Goal: Find specific page/section: Find specific page/section

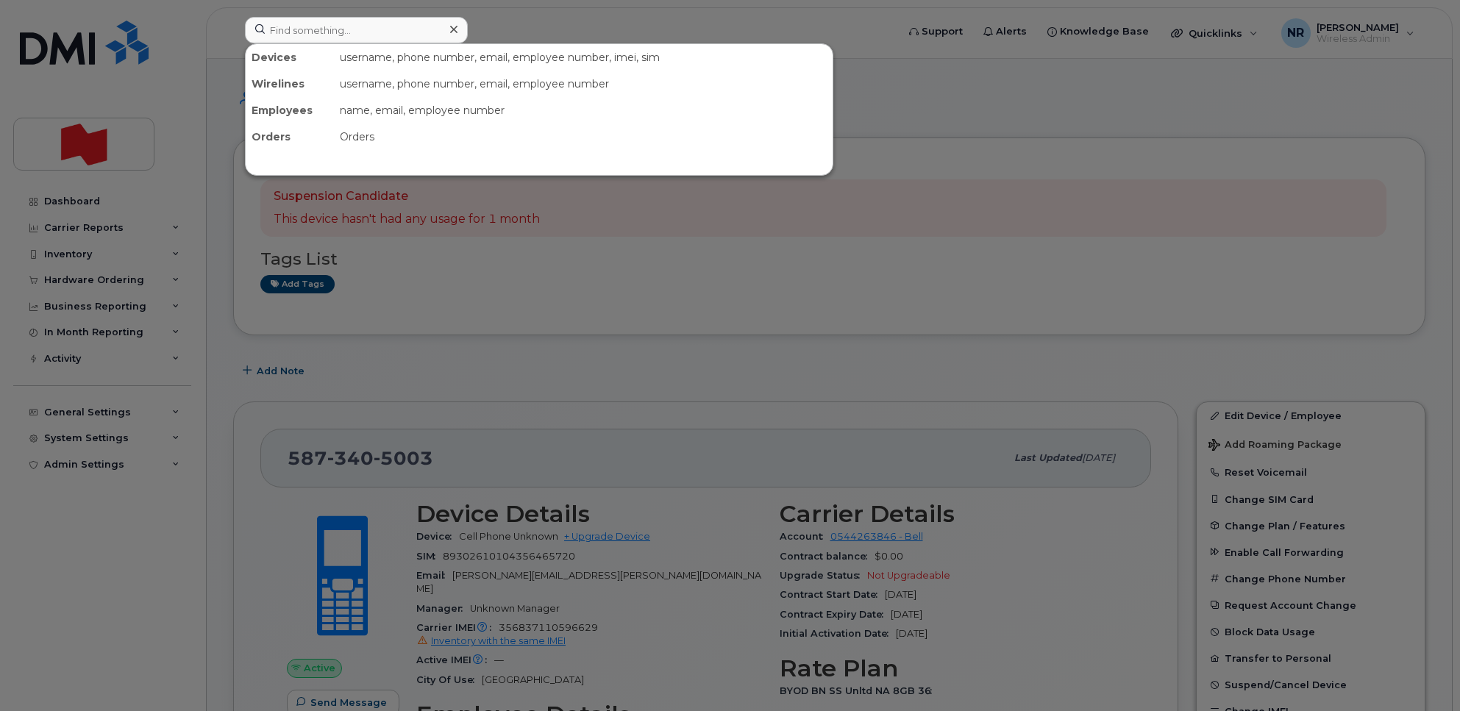
click at [309, 22] on input at bounding box center [356, 30] width 223 height 26
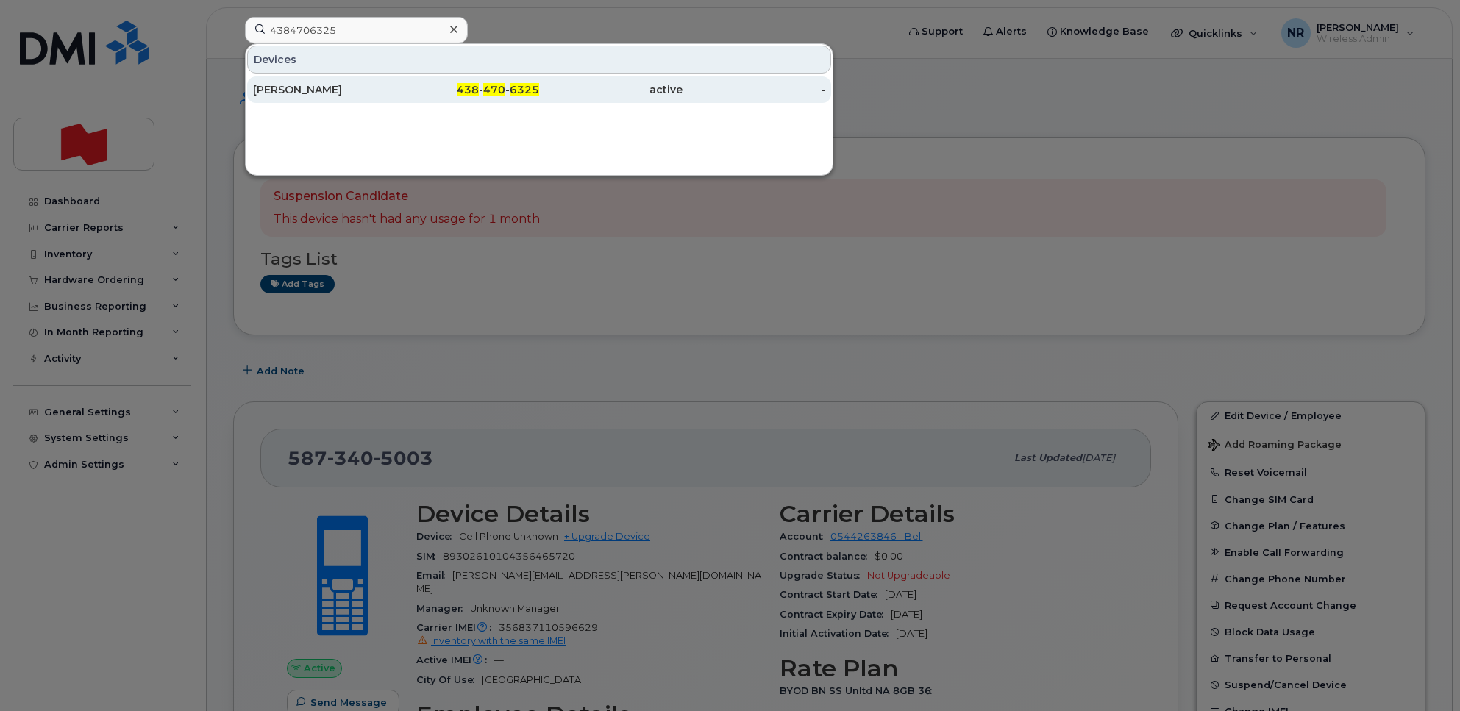
type input "4384706325"
drag, startPoint x: 283, startPoint y: 87, endPoint x: 505, endPoint y: 90, distance: 221.4
click at [283, 87] on div "Edith Fernandez" at bounding box center [324, 89] width 143 height 15
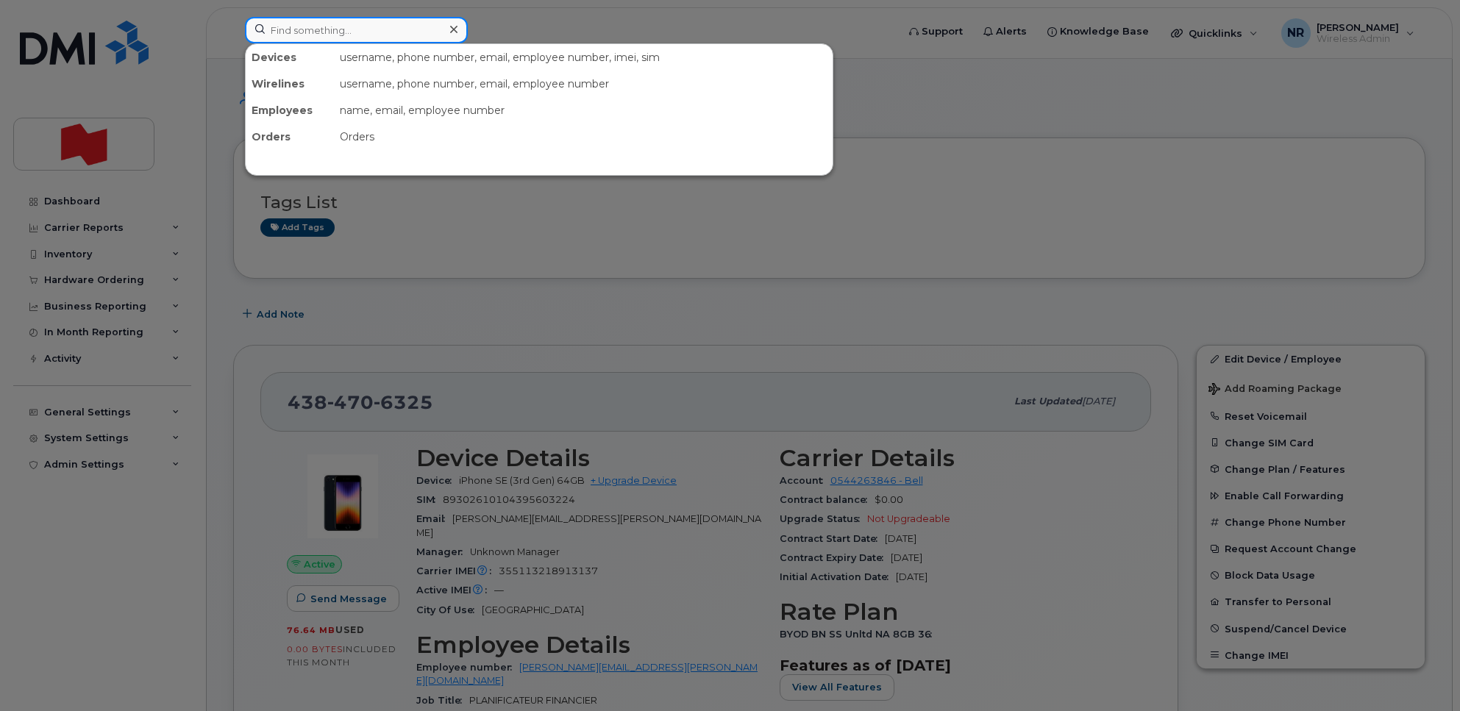
click at [358, 33] on input at bounding box center [356, 30] width 223 height 26
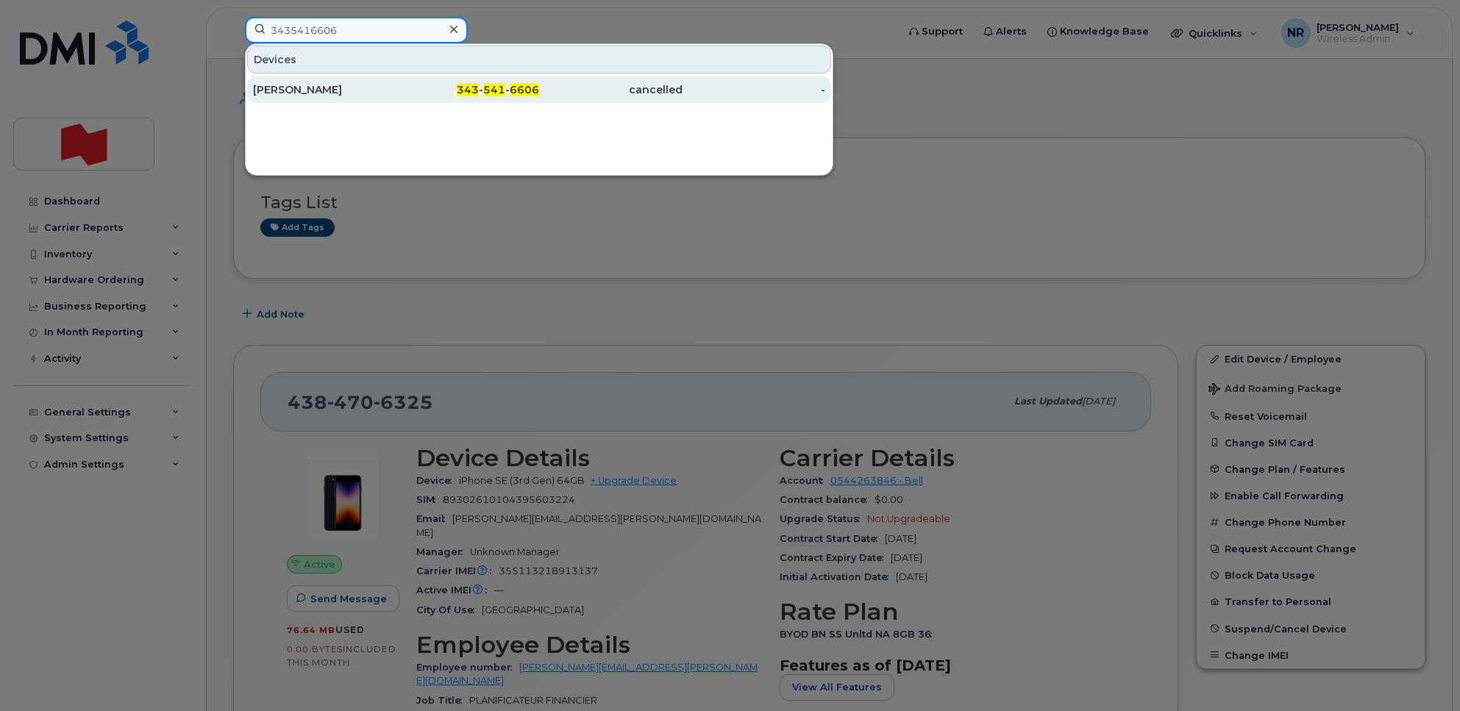
type input "3435416606"
click at [303, 92] on div "Suchali Mahajan" at bounding box center [324, 89] width 143 height 15
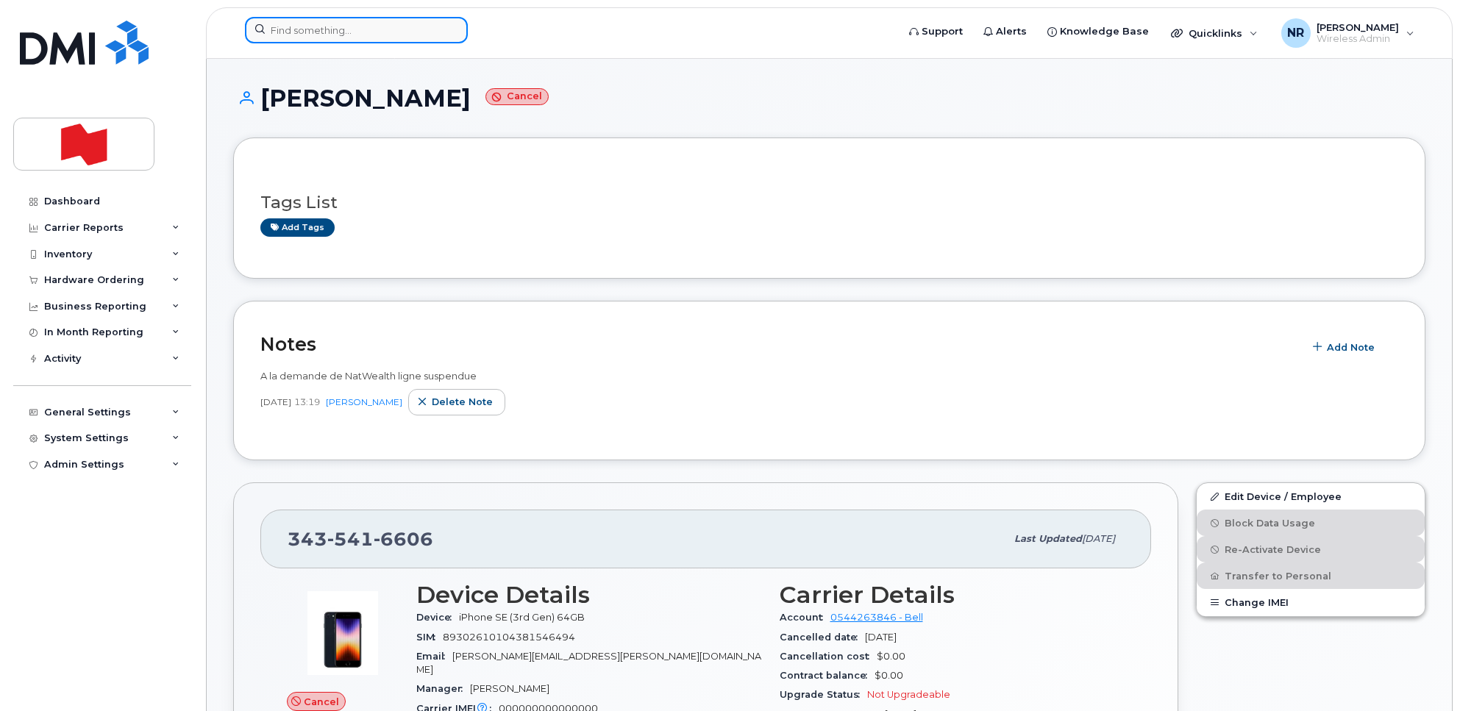
click at [435, 26] on input at bounding box center [356, 30] width 223 height 26
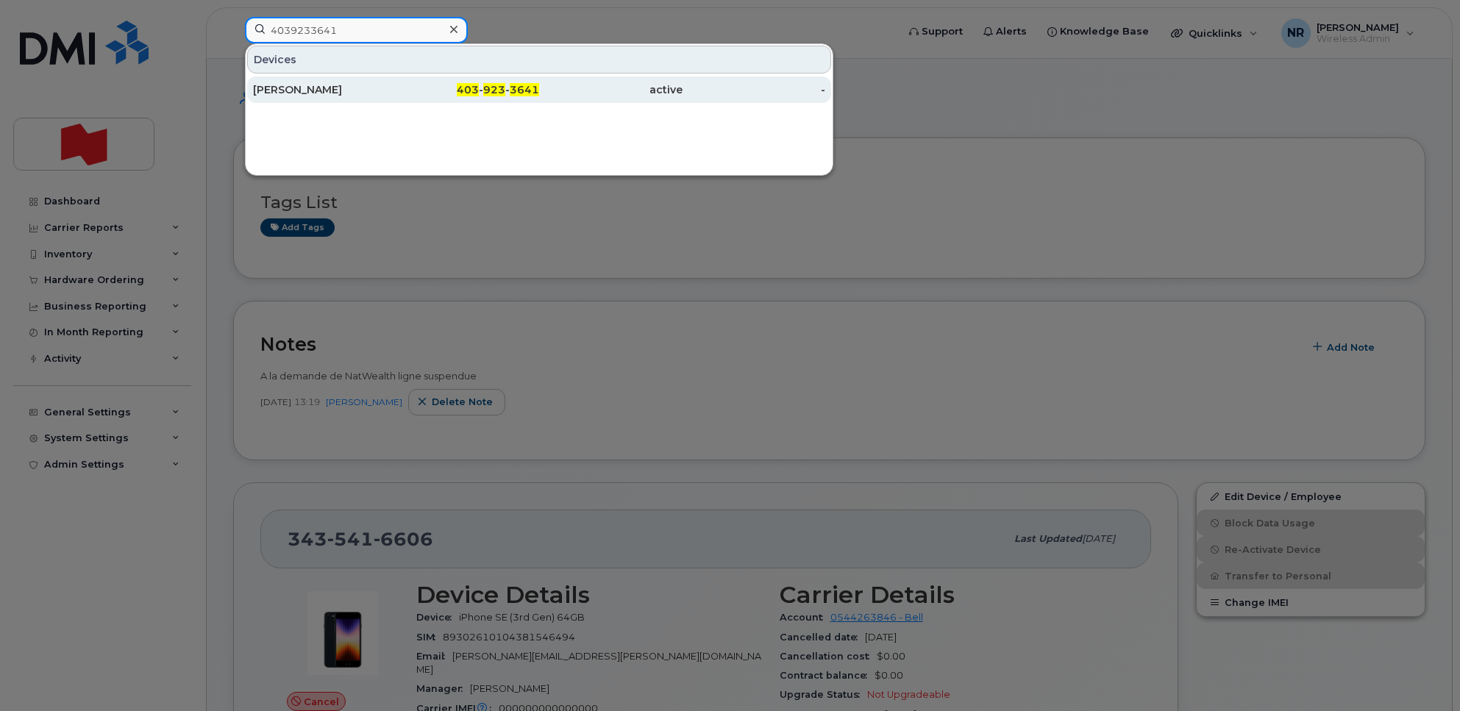
type input "4039233641"
click at [309, 90] on div "Alison Xie" at bounding box center [324, 89] width 143 height 15
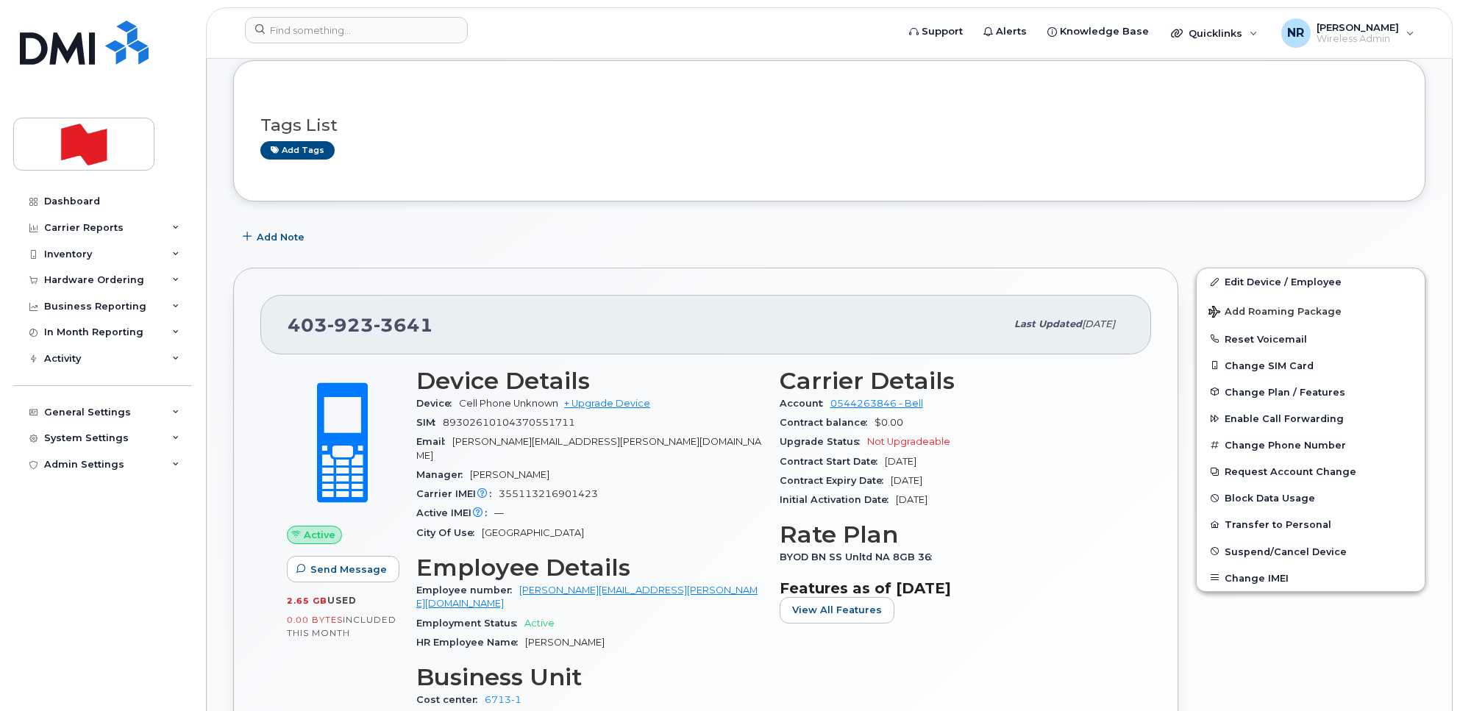
scroll to position [92, 0]
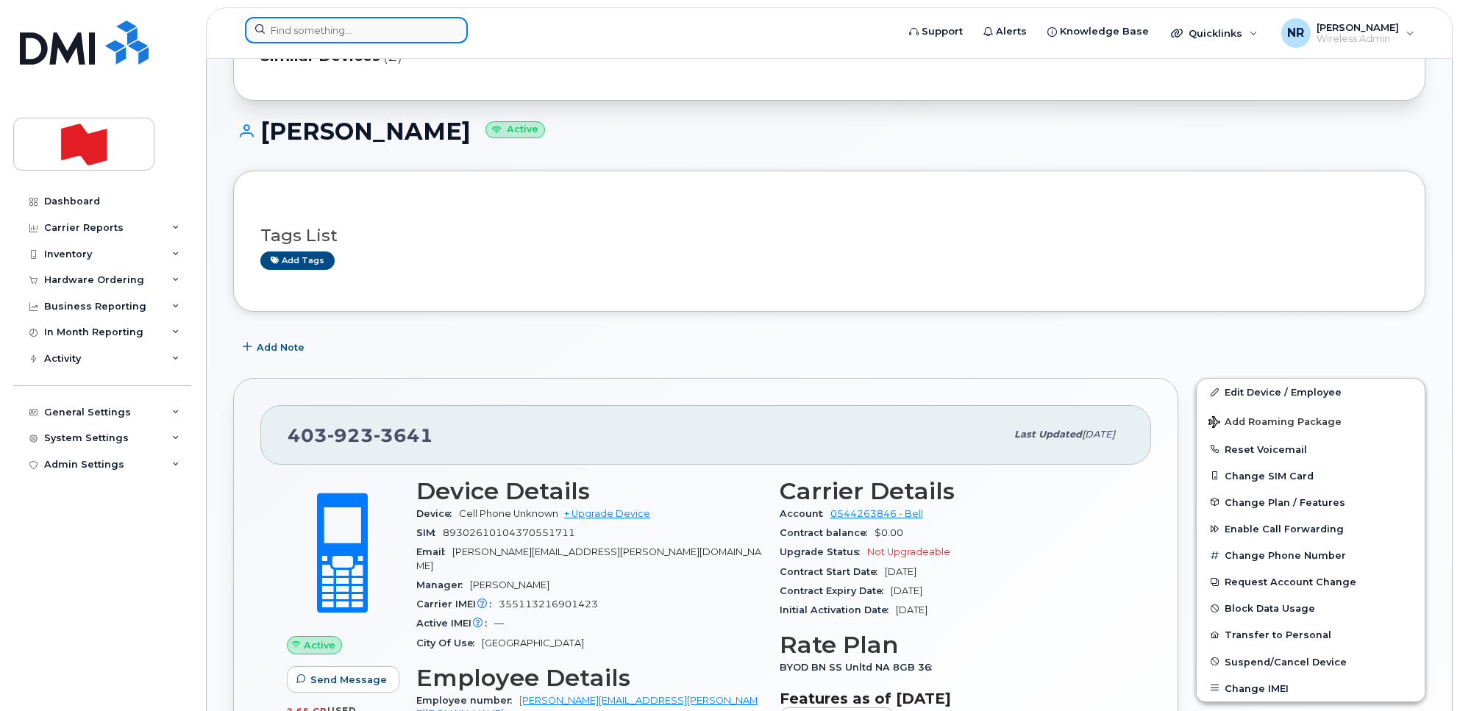
click at [351, 31] on input at bounding box center [356, 30] width 223 height 26
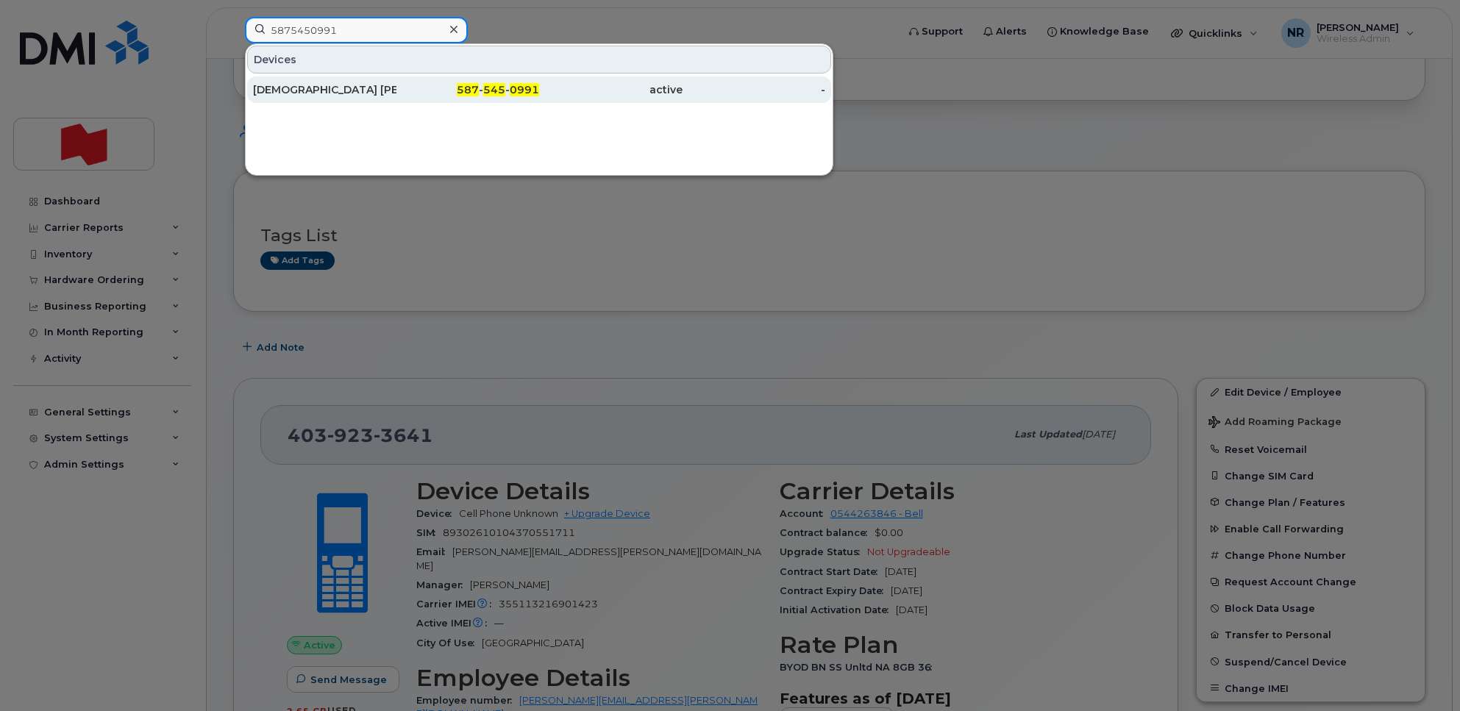
type input "5875450991"
click at [329, 92] on div "Eucharista Daniel" at bounding box center [324, 89] width 143 height 15
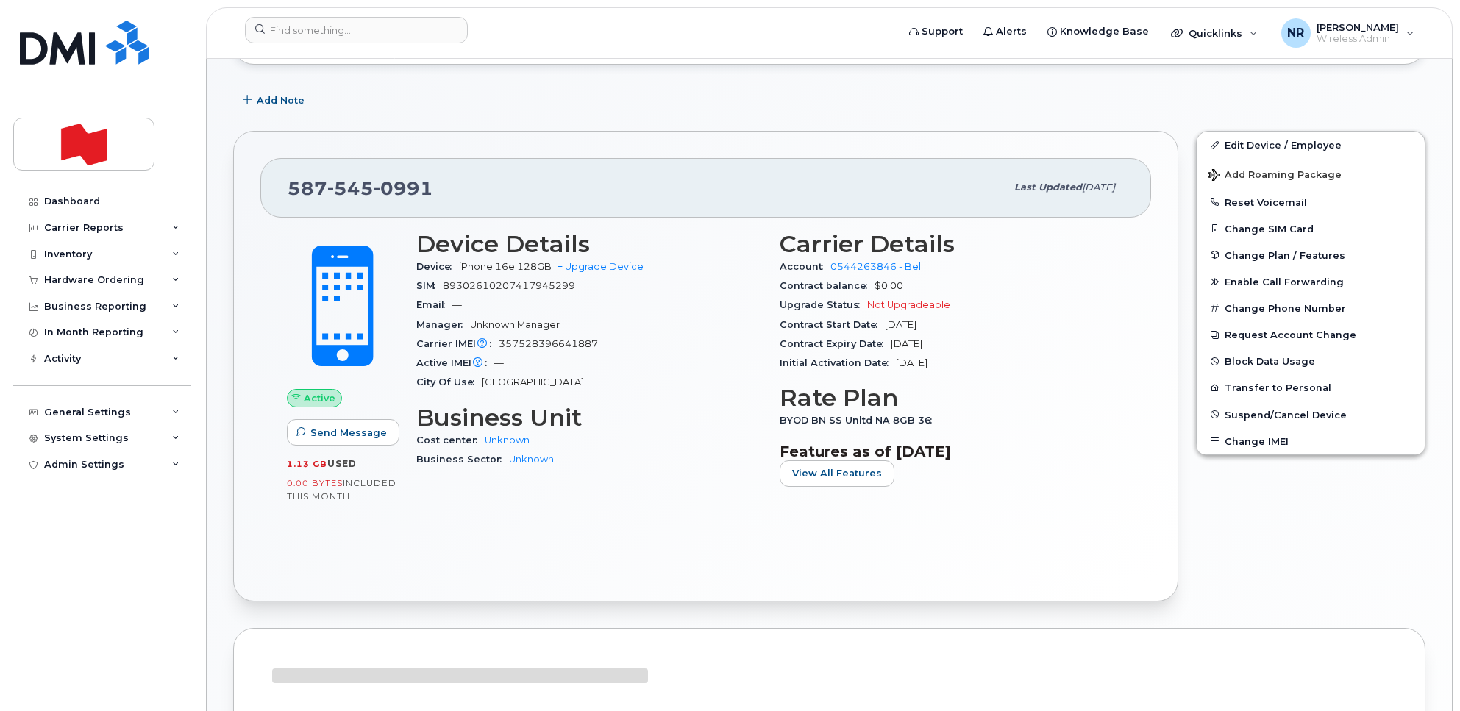
scroll to position [276, 0]
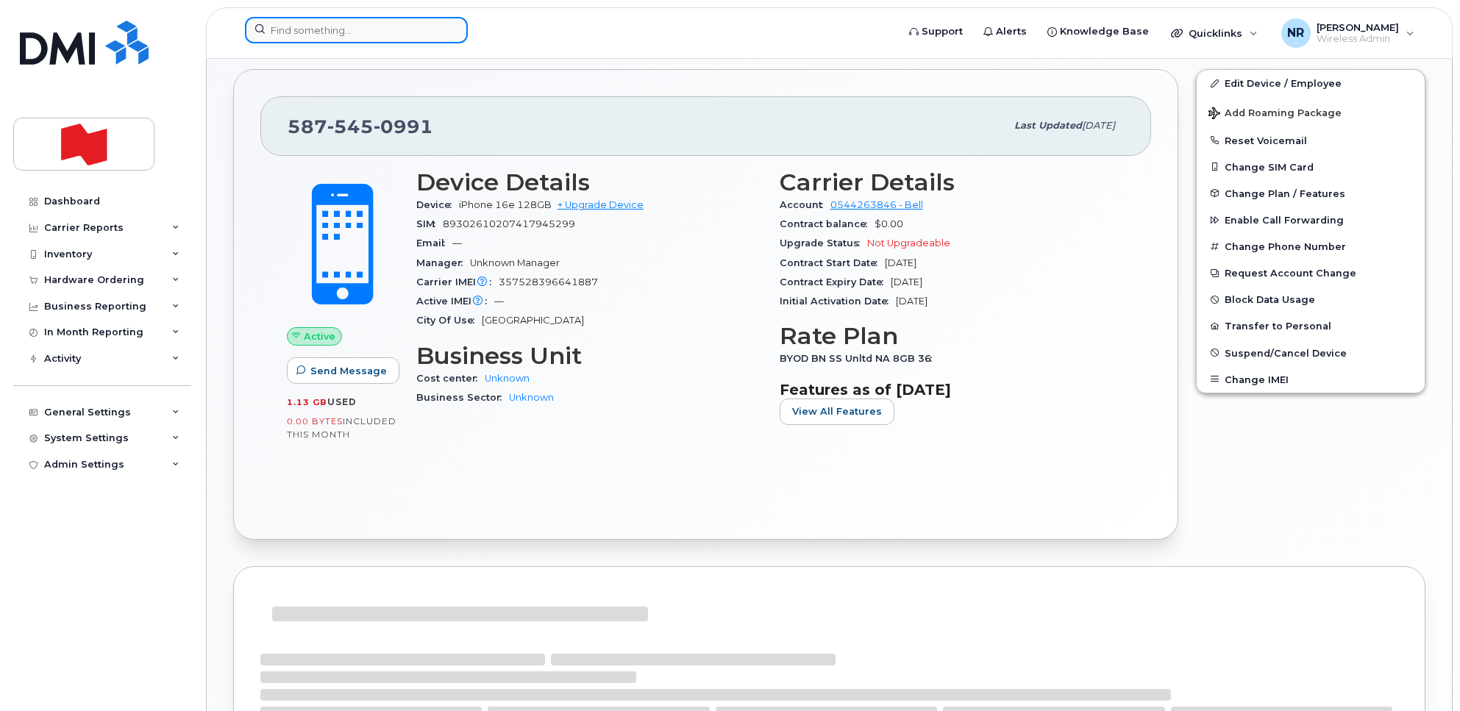
click at [404, 24] on input at bounding box center [356, 30] width 223 height 26
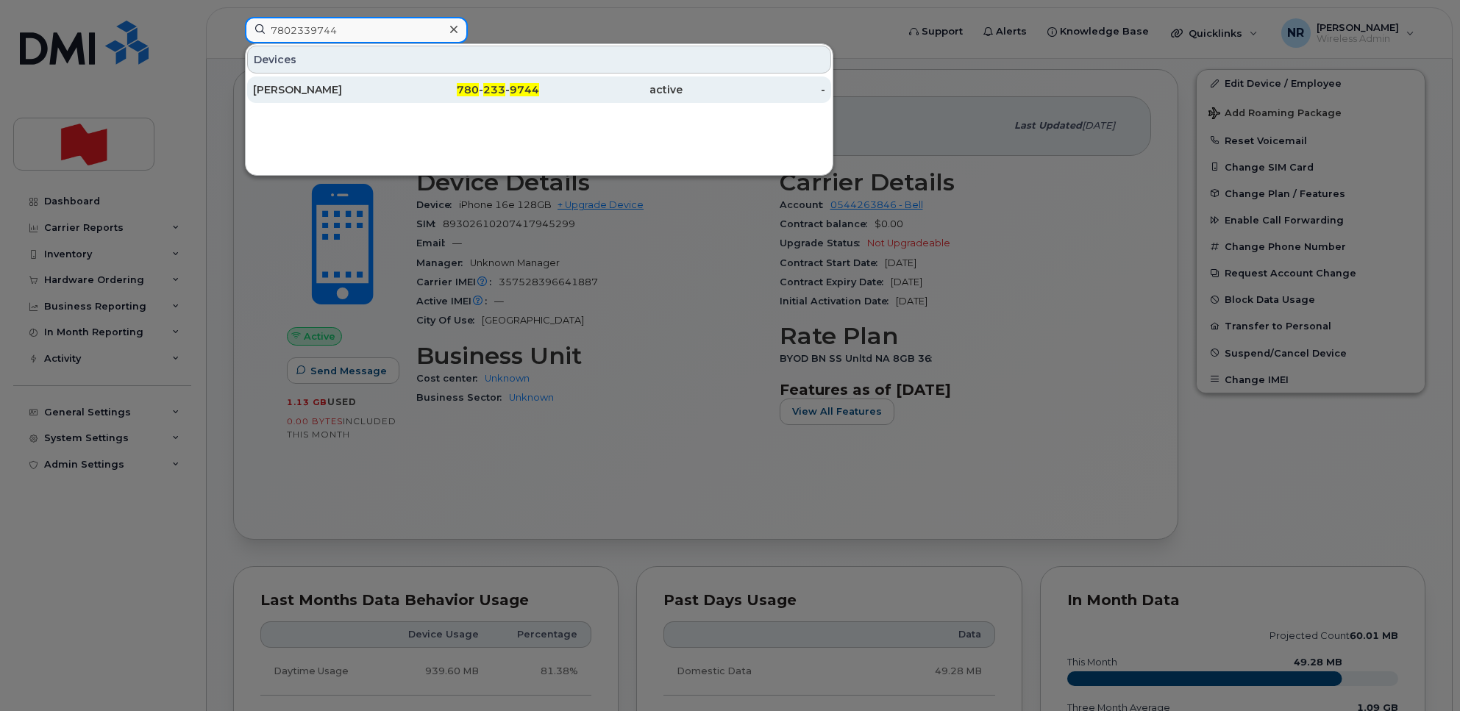
type input "7802339744"
drag, startPoint x: 361, startPoint y: 86, endPoint x: 371, endPoint y: 87, distance: 10.3
click at [361, 86] on div "Stephanie Vogelaar" at bounding box center [324, 89] width 143 height 15
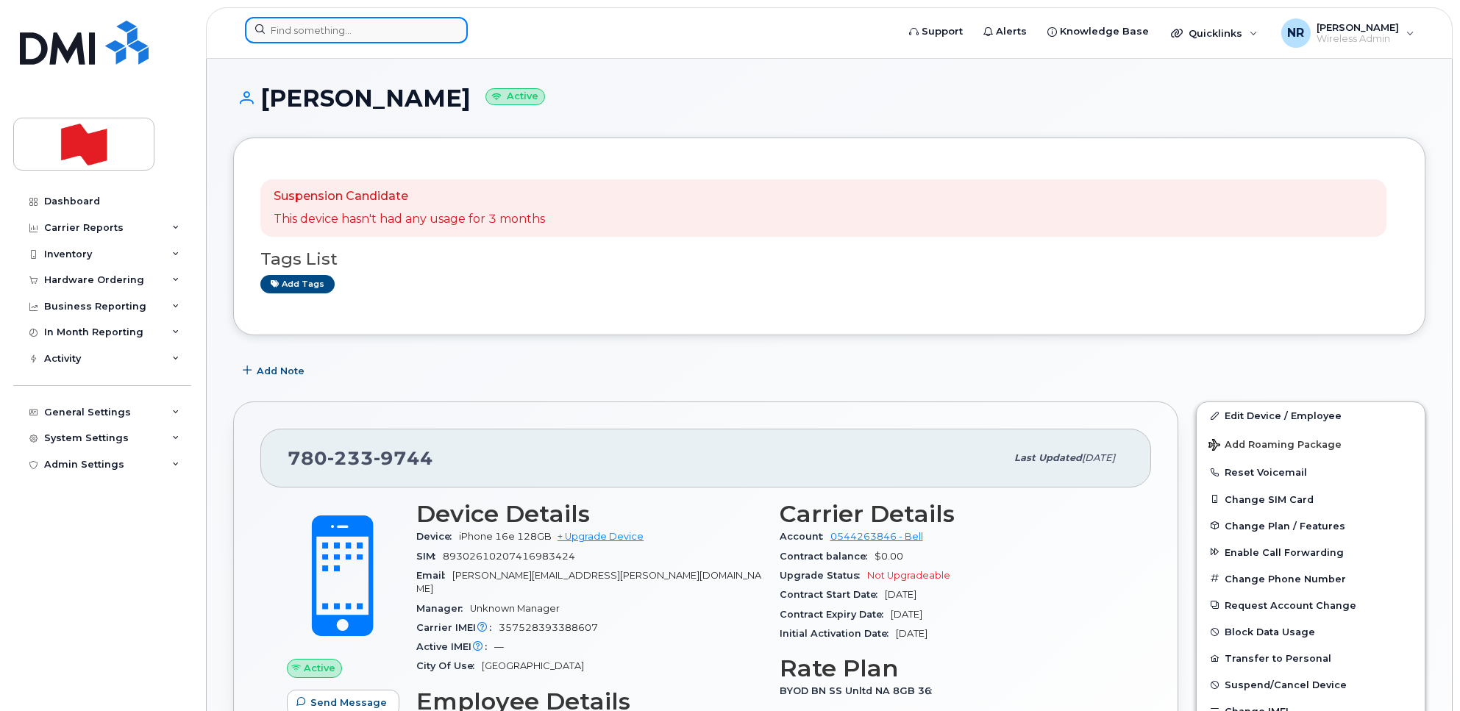
click at [306, 24] on input at bounding box center [356, 30] width 223 height 26
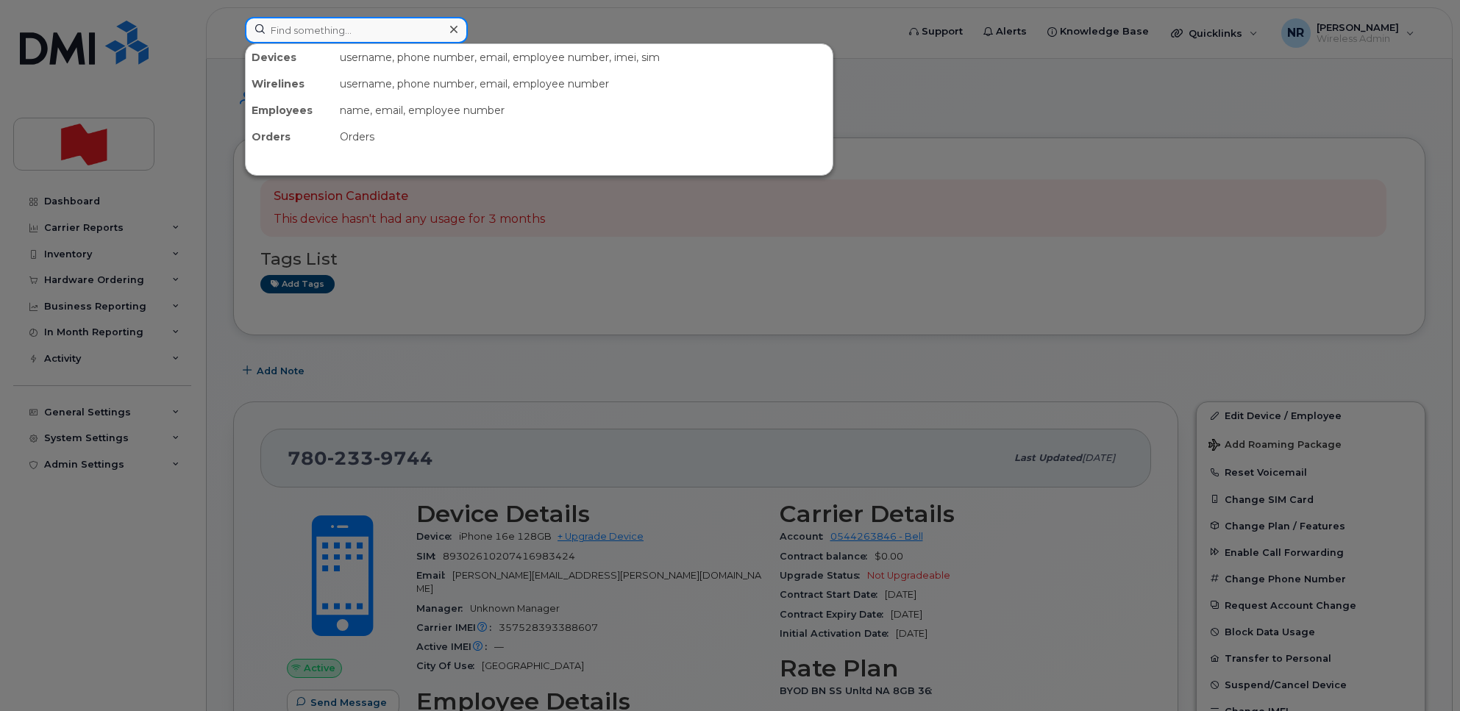
paste input "7802887702"
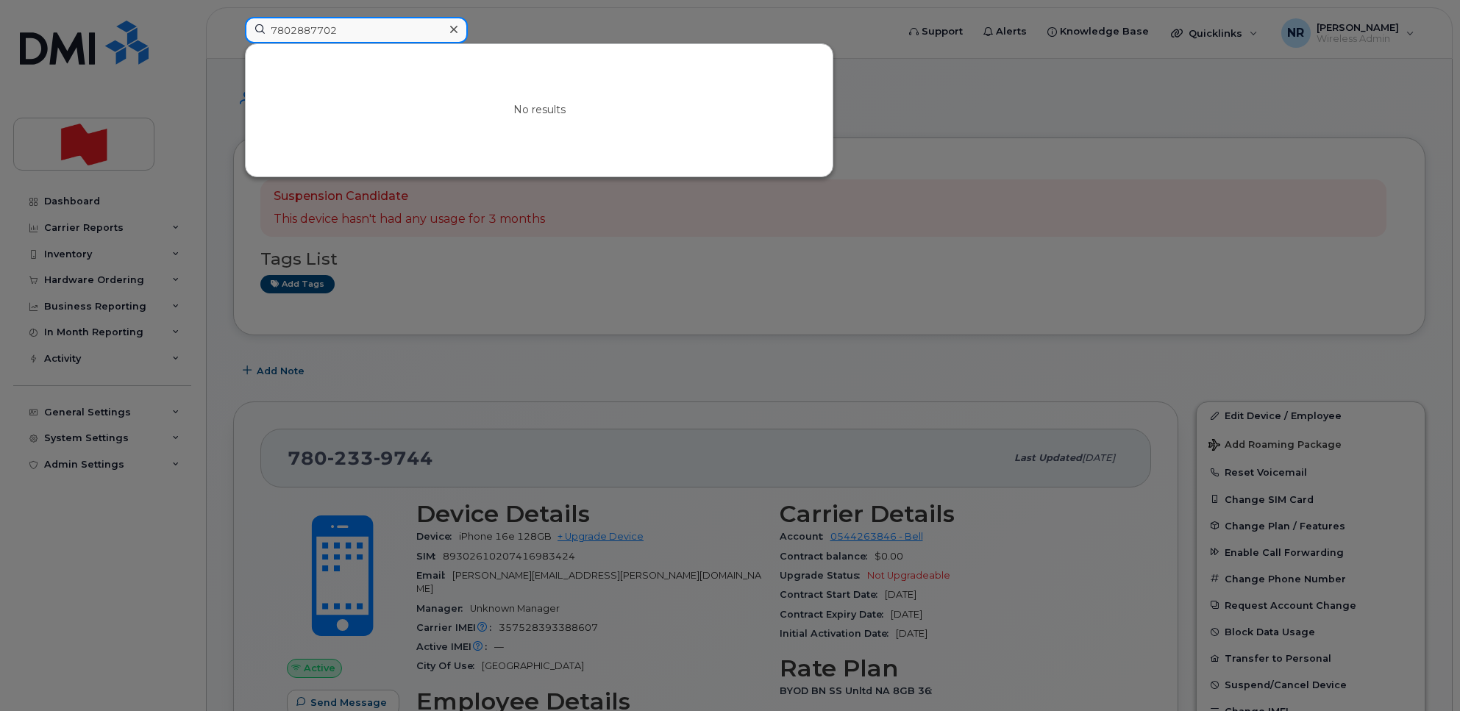
type input "7802887702"
drag, startPoint x: 347, startPoint y: 32, endPoint x: 197, endPoint y: 34, distance: 150.0
click at [233, 34] on div "7802887702 No results" at bounding box center [566, 33] width 666 height 32
click at [659, 274] on div at bounding box center [730, 355] width 1460 height 711
click at [351, 24] on input at bounding box center [356, 30] width 223 height 26
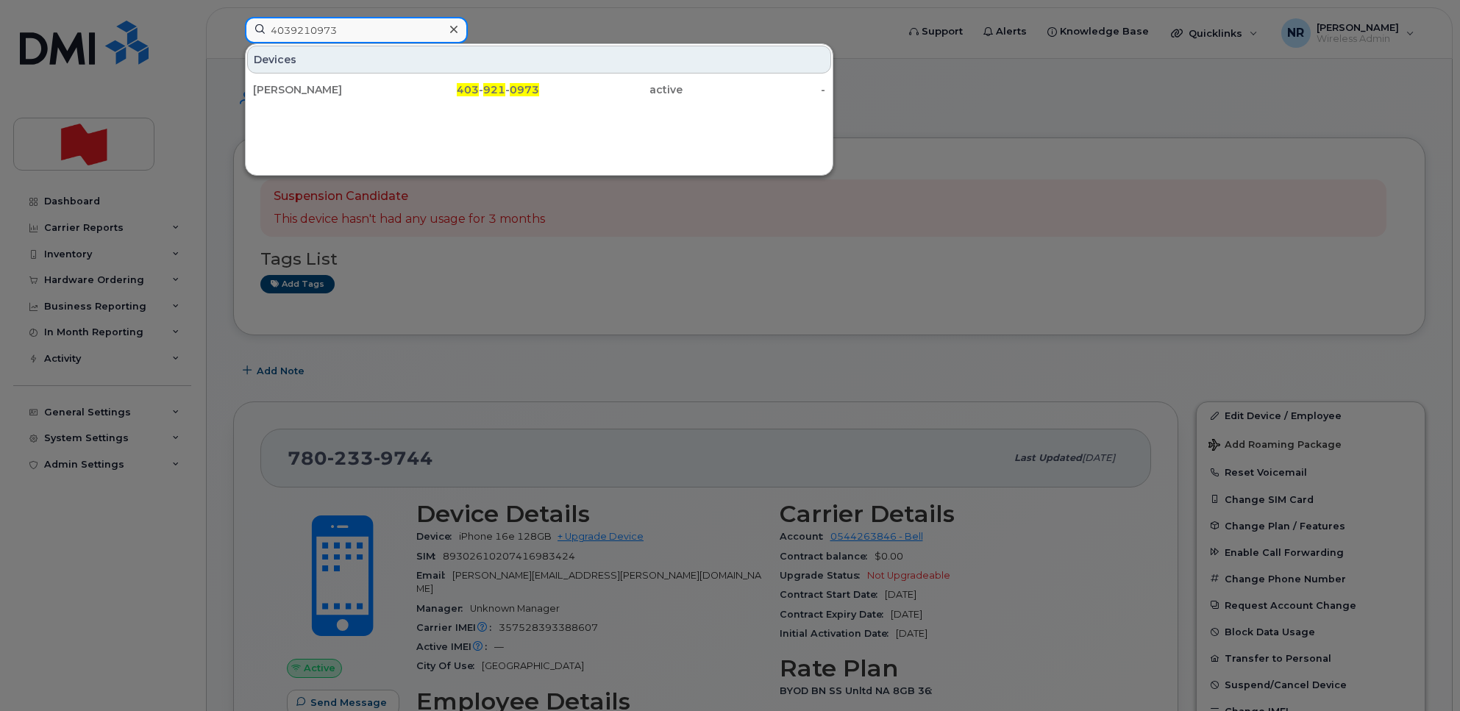
type input "4039210973"
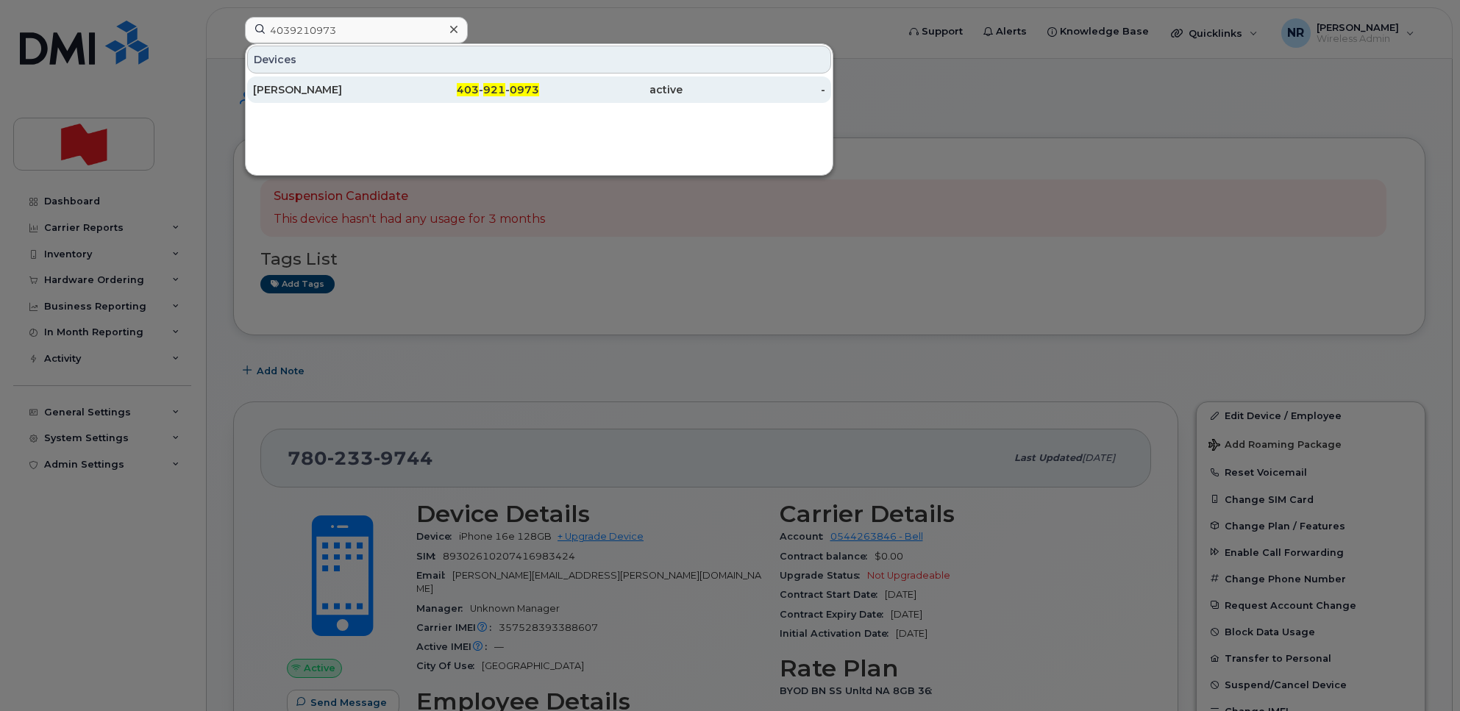
click at [284, 93] on div "Nneka Bowen" at bounding box center [324, 89] width 143 height 15
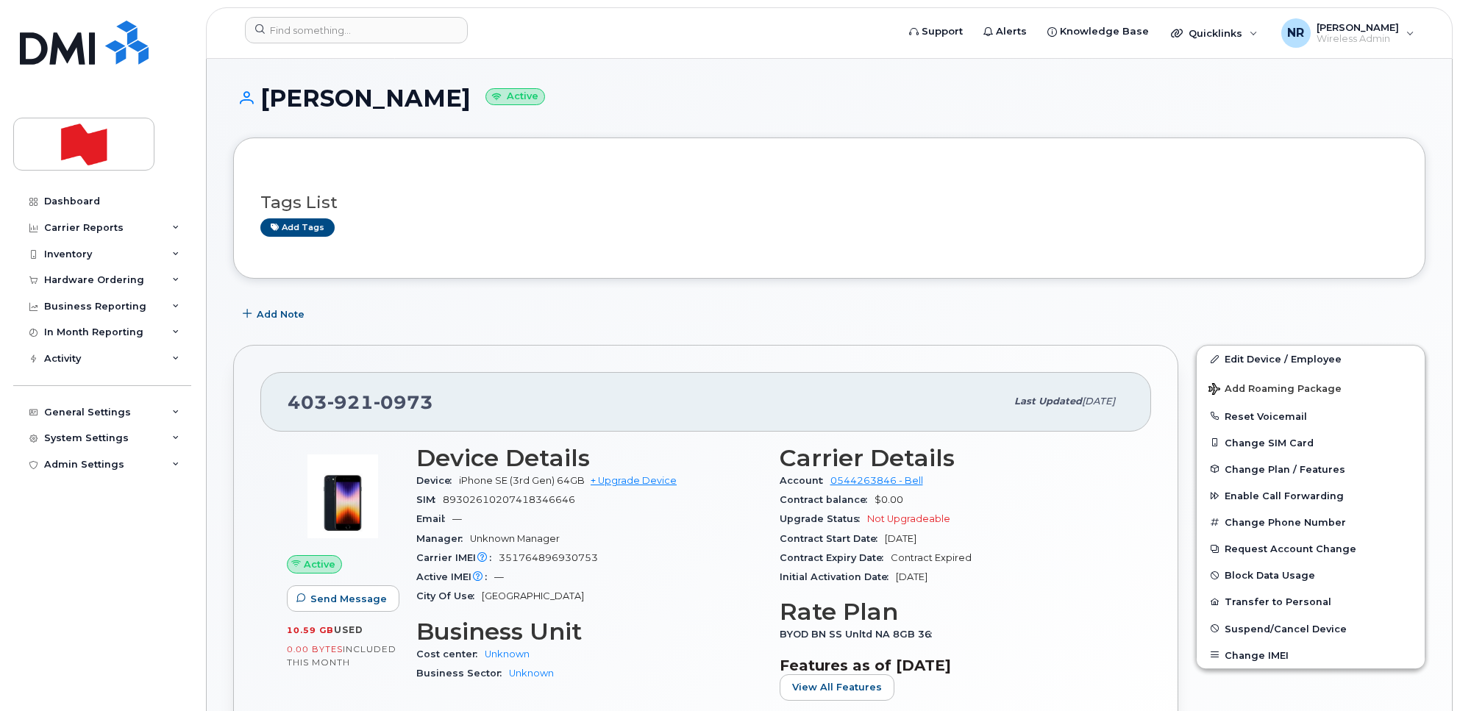
scroll to position [92, 0]
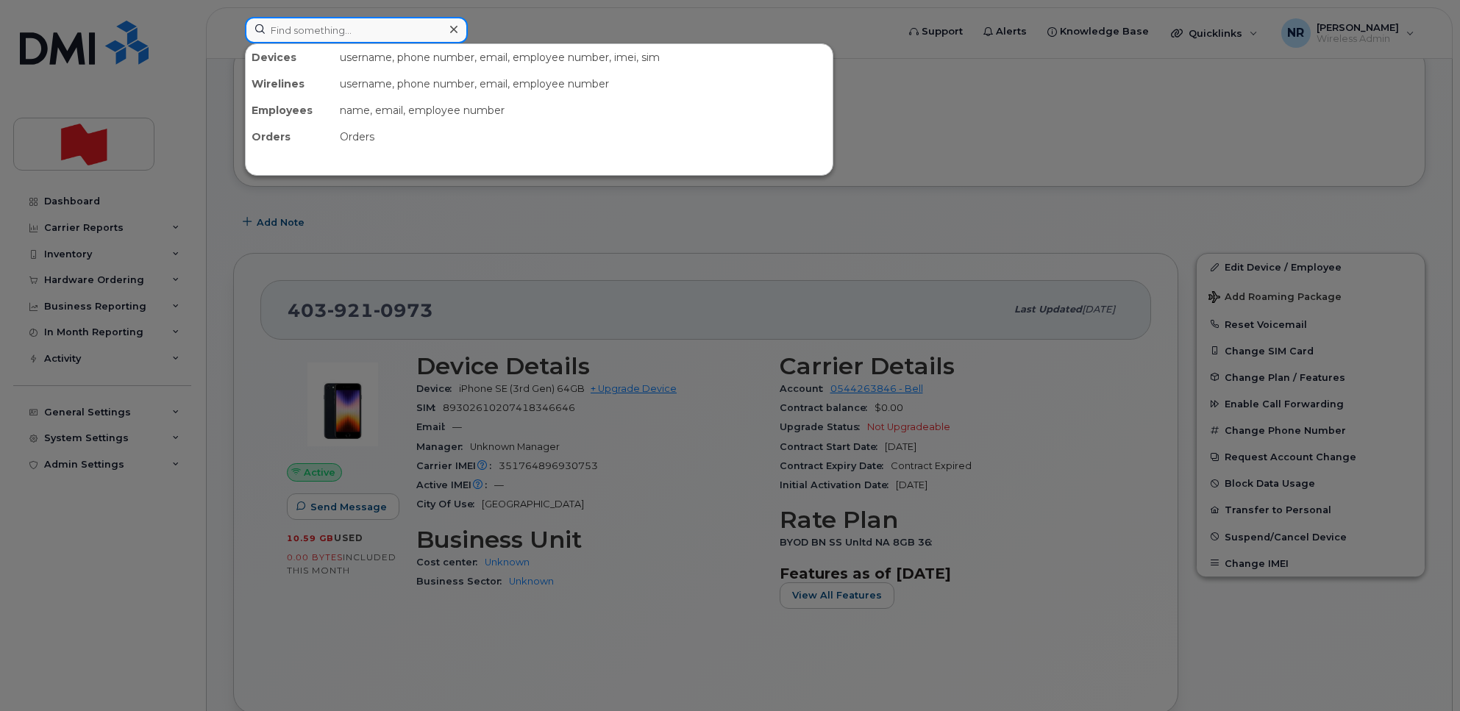
click at [288, 31] on input at bounding box center [356, 30] width 223 height 26
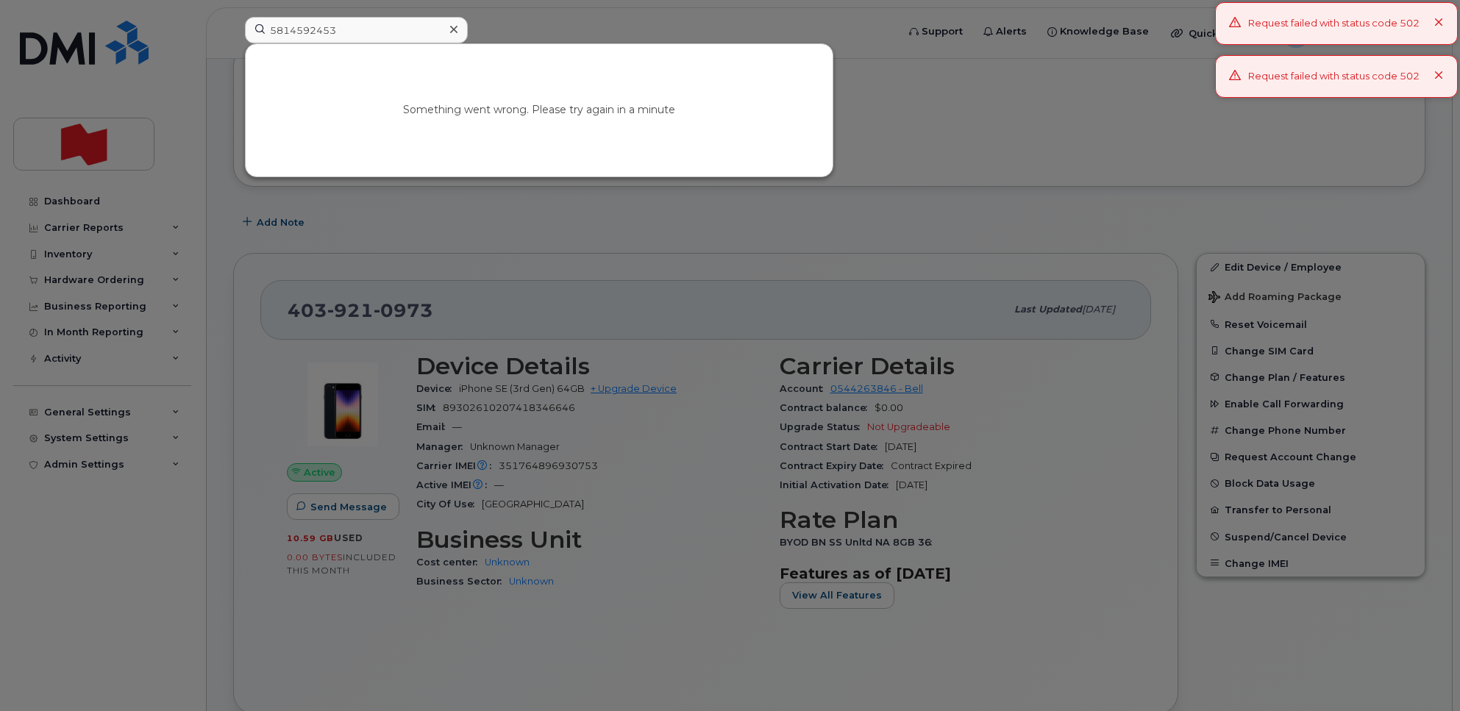
click at [1434, 79] on icon at bounding box center [1439, 76] width 10 height 10
click at [1434, 20] on icon at bounding box center [1439, 23] width 10 height 10
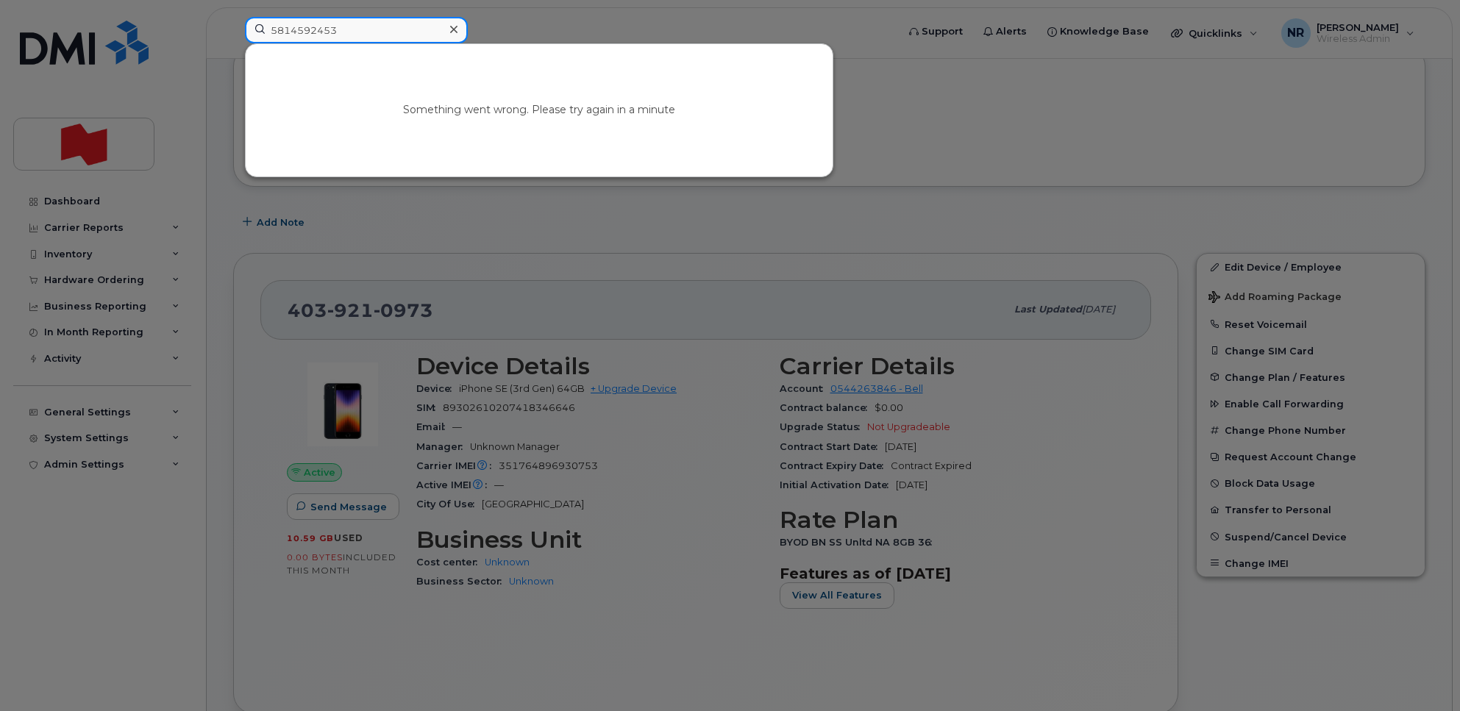
drag, startPoint x: 399, startPoint y: 30, endPoint x: 193, endPoint y: 35, distance: 206.0
click at [233, 35] on div "5814592453 Something went wrong. Please try again in a minute" at bounding box center [566, 33] width 666 height 32
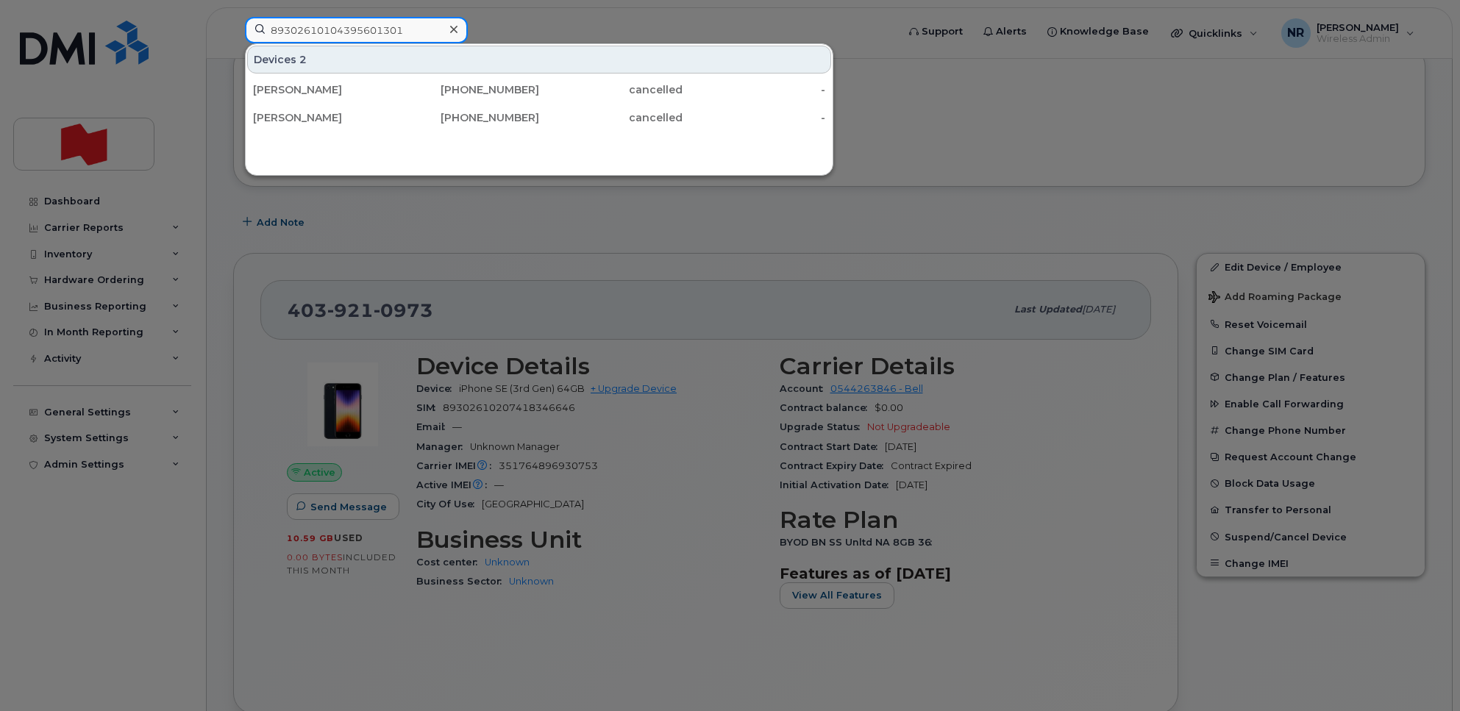
click at [421, 26] on input "89302610104395601301" at bounding box center [356, 30] width 223 height 26
drag, startPoint x: 421, startPoint y: 27, endPoint x: 335, endPoint y: 34, distance: 86.3
click at [335, 34] on input "89302610104395601301" at bounding box center [356, 30] width 223 height 26
click at [335, 26] on input "89302610104395601301" at bounding box center [356, 30] width 223 height 26
drag, startPoint x: 324, startPoint y: 26, endPoint x: 438, endPoint y: 20, distance: 114.2
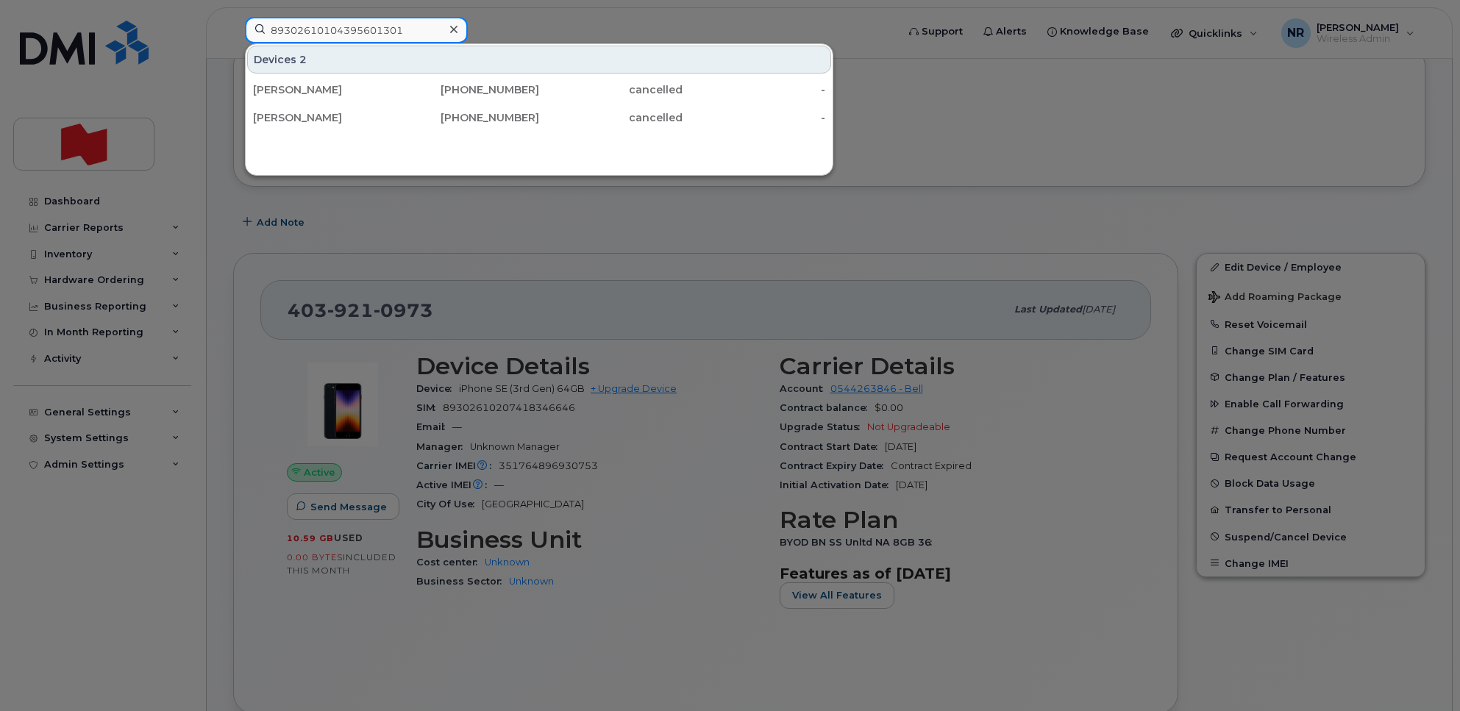
click at [438, 20] on input "89302610104395601301" at bounding box center [356, 30] width 223 height 26
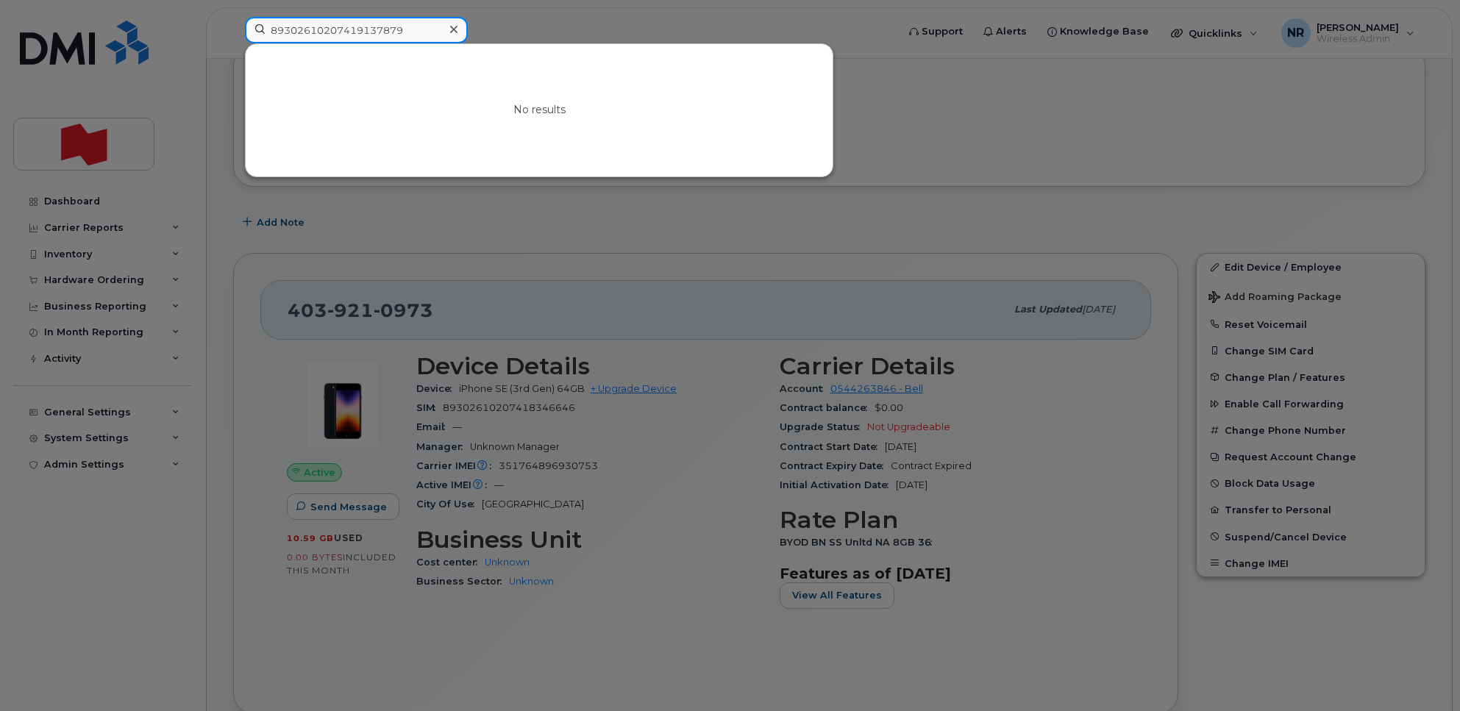
drag, startPoint x: 435, startPoint y: 38, endPoint x: 232, endPoint y: 41, distance: 202.3
click at [233, 40] on div "89302610207419137879 No results" at bounding box center [566, 33] width 666 height 32
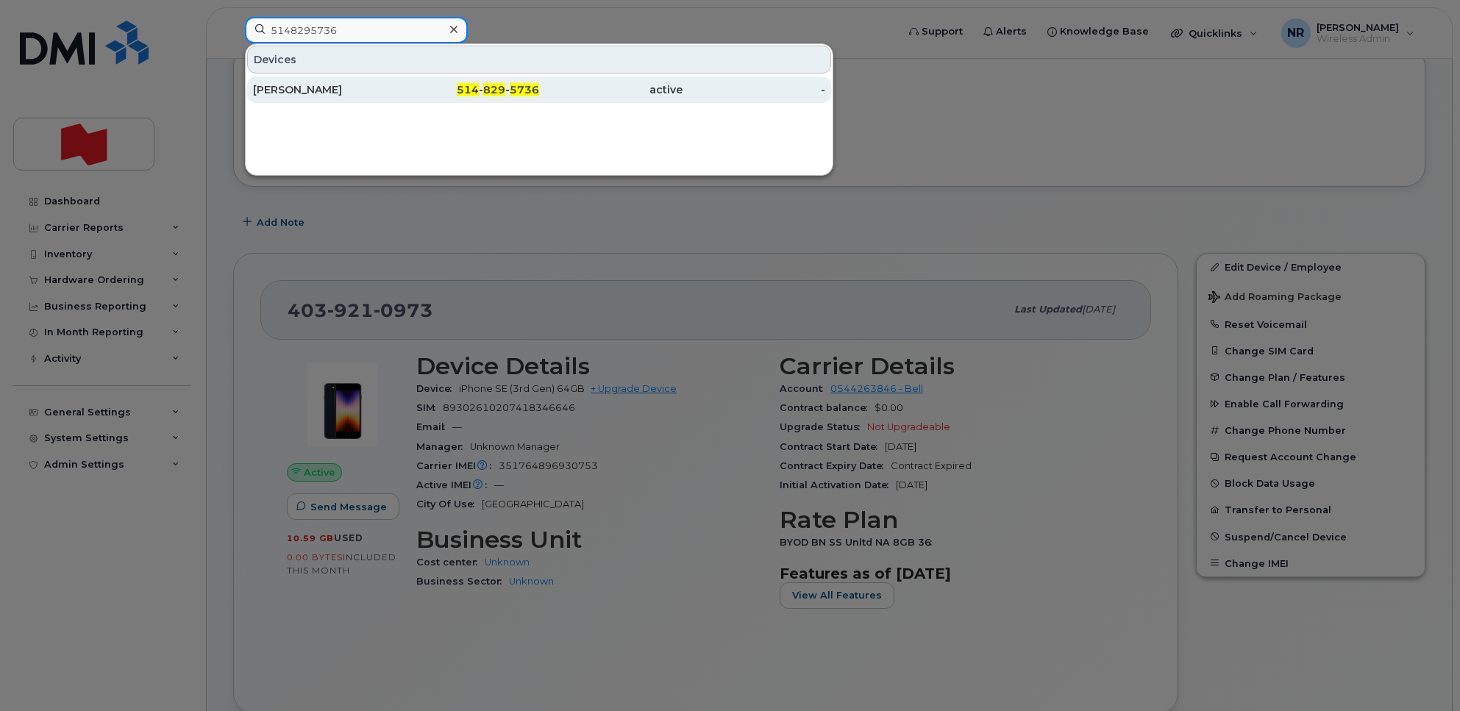
type input "5148295736"
click at [288, 87] on div "[PERSON_NAME]" at bounding box center [324, 89] width 143 height 15
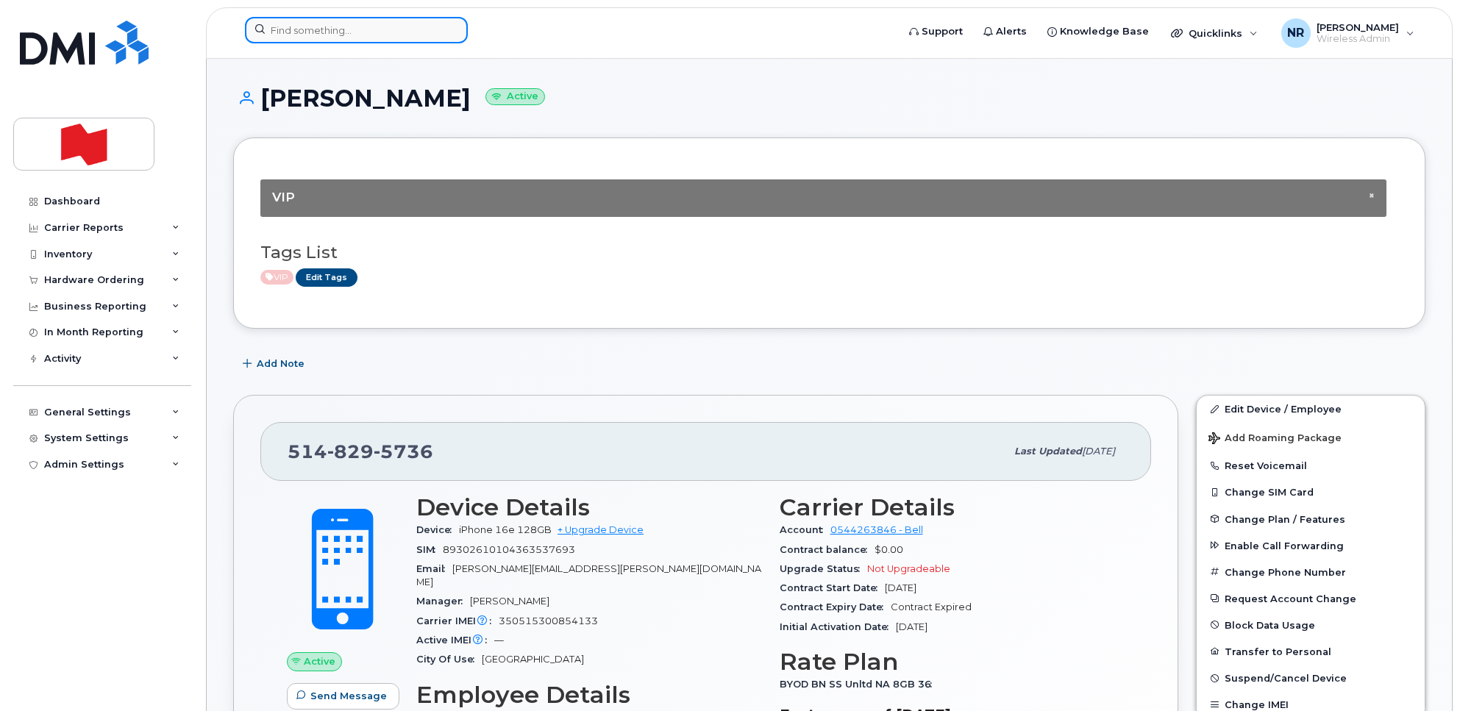
click at [325, 26] on input at bounding box center [356, 30] width 223 height 26
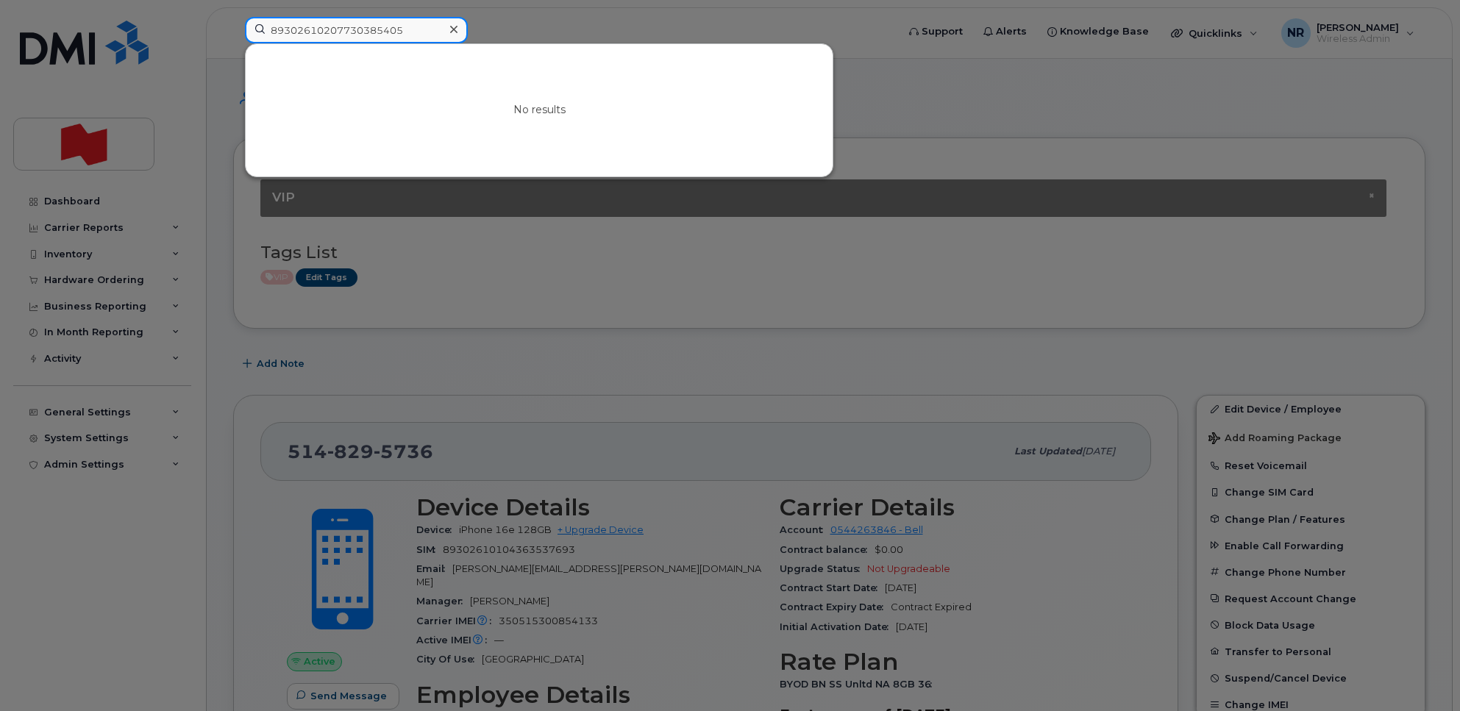
drag, startPoint x: 412, startPoint y: 32, endPoint x: 227, endPoint y: 26, distance: 185.4
click at [233, 26] on div "89302610207730385405 No results" at bounding box center [566, 33] width 666 height 32
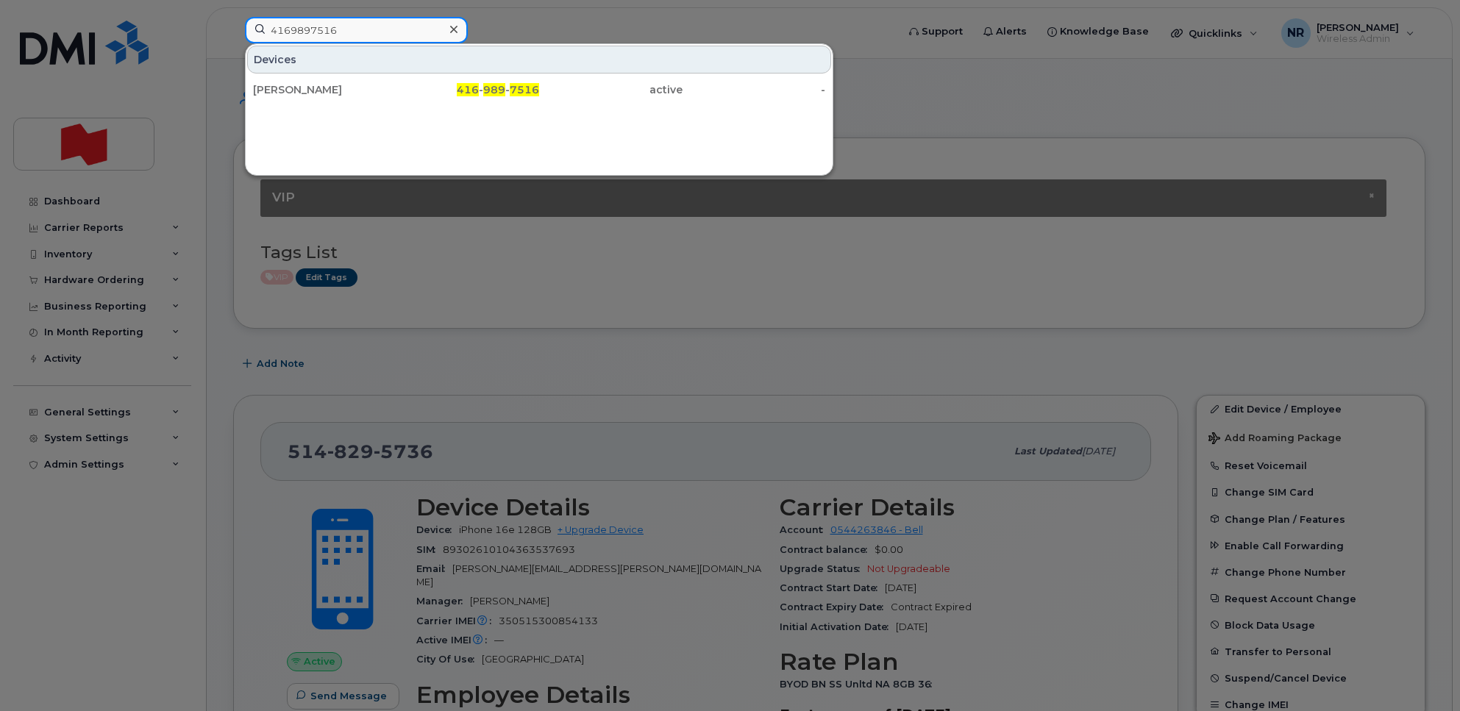
drag, startPoint x: 350, startPoint y: 24, endPoint x: 210, endPoint y: 35, distance: 141.0
click at [233, 35] on div "4169897516 Devices Katherine Richards 416 - 989 - 7516 active -" at bounding box center [566, 33] width 666 height 32
drag, startPoint x: 352, startPoint y: 22, endPoint x: 232, endPoint y: 28, distance: 119.3
click at [233, 28] on div "4374539692 Devices Vicky Fortin 437 - 453 - 9692 cancelled -" at bounding box center [566, 33] width 666 height 32
paste input "5147725406"
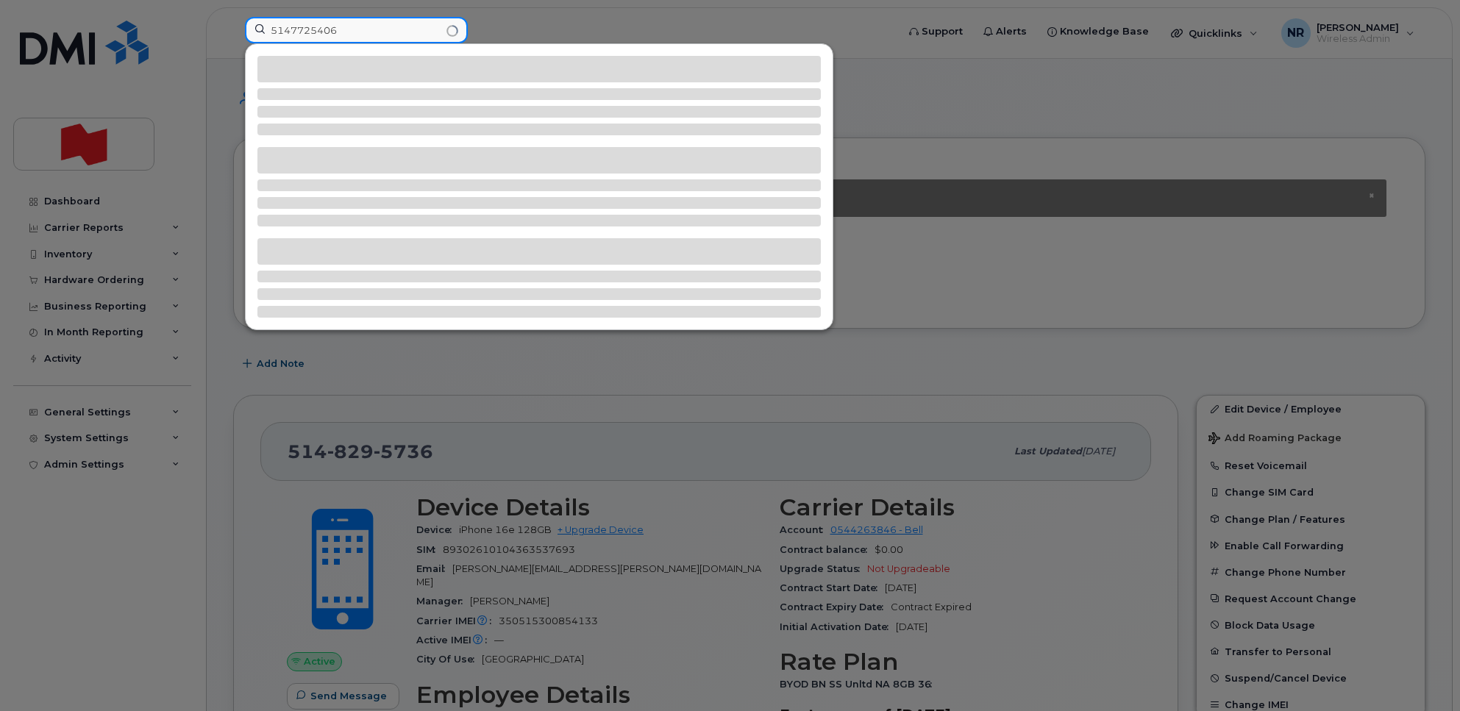
type input "5147725406"
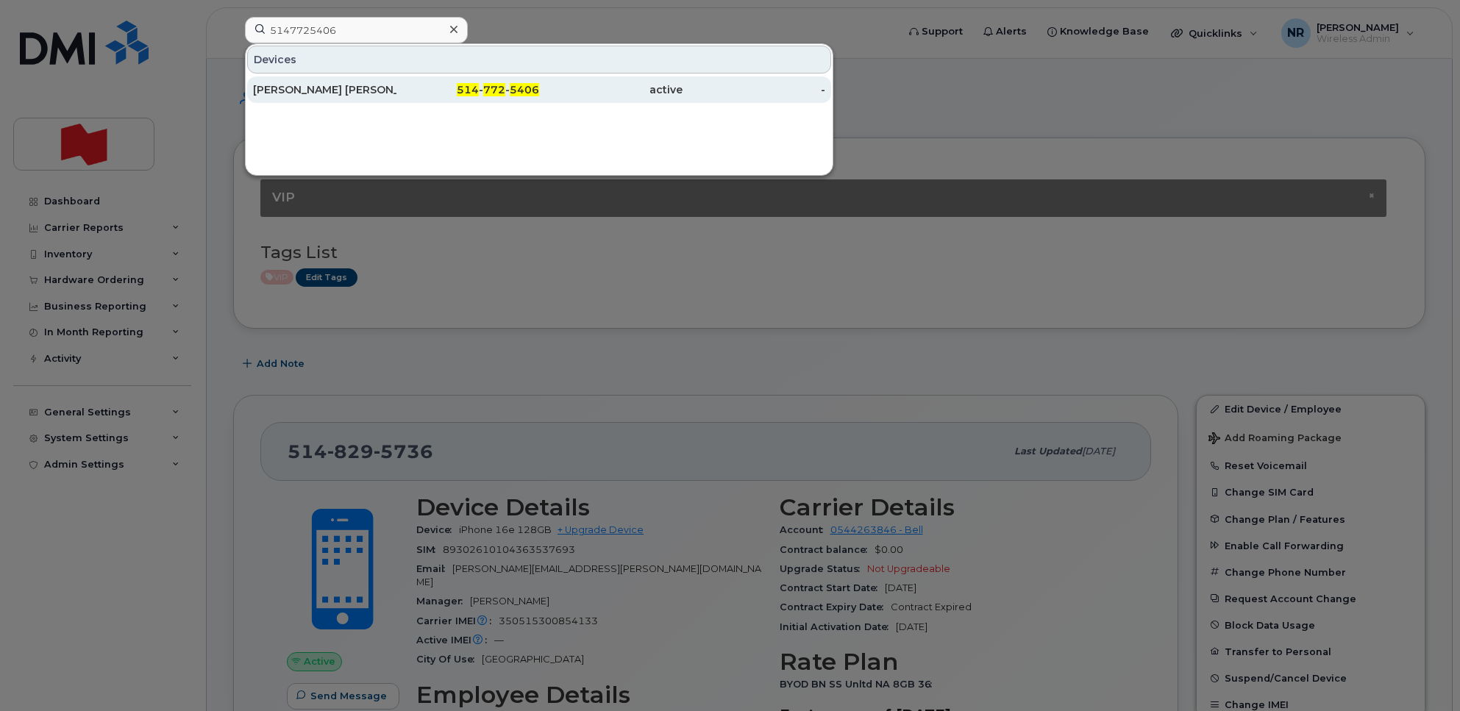
drag, startPoint x: 320, startPoint y: 93, endPoint x: 534, endPoint y: 96, distance: 214.0
click at [320, 93] on div "[PERSON_NAME] [PERSON_NAME]" at bounding box center [324, 89] width 143 height 15
